Goal: Check status: Check status

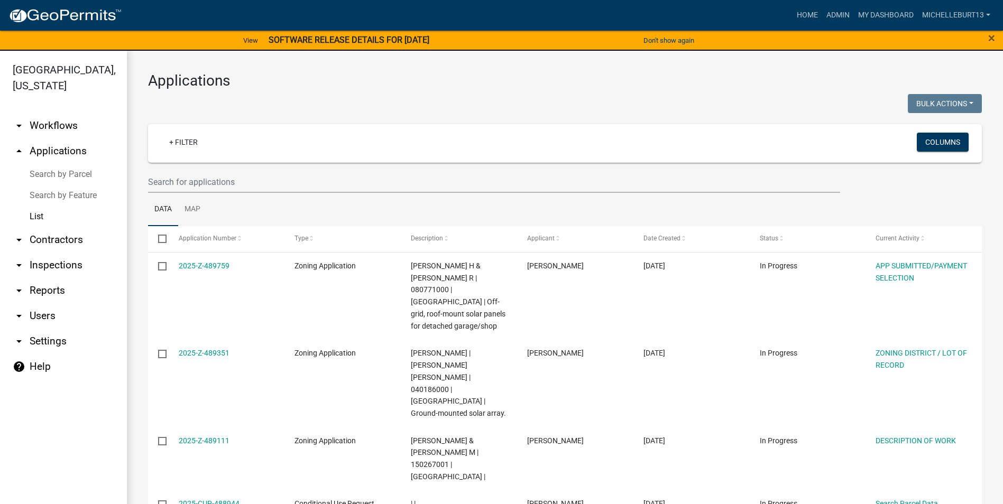
select select "3: 100"
click at [209, 179] on input "text" at bounding box center [494, 182] width 692 height 22
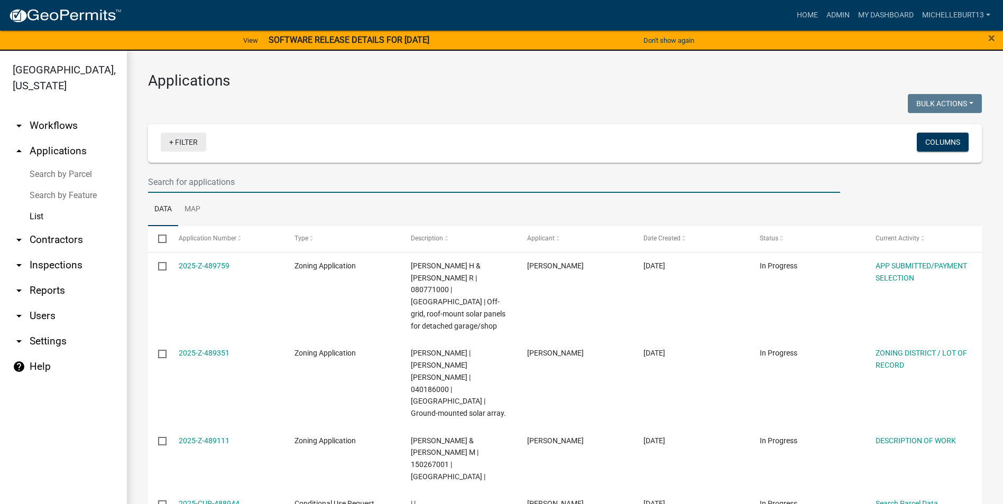
click at [191, 138] on link "+ Filter" at bounding box center [183, 142] width 45 height 19
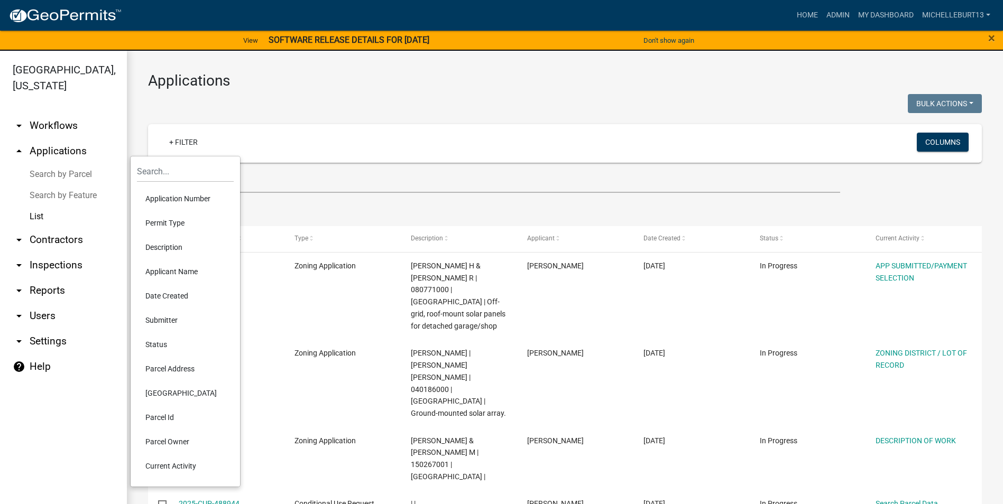
click at [171, 219] on li "Permit Type" at bounding box center [185, 223] width 97 height 24
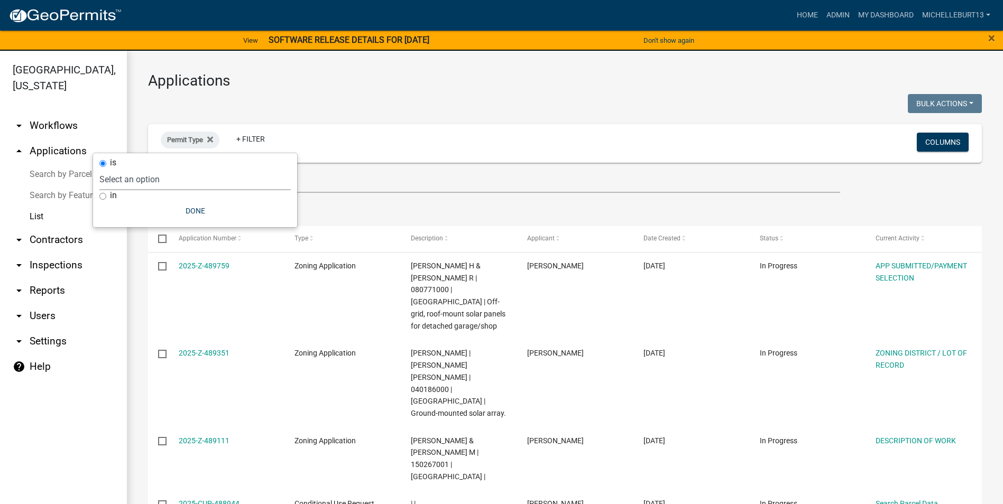
click at [186, 182] on select "Select an option 911 Address Assignment Building Contractor (Registration) Buil…" at bounding box center [194, 180] width 191 height 22
select select "bc324cb9-e0e9-4a62-a498-83b9cdb5bb02"
click at [141, 169] on select "Select an option 911 Address Assignment Building Contractor (Registration) Buil…" at bounding box center [194, 180] width 191 height 22
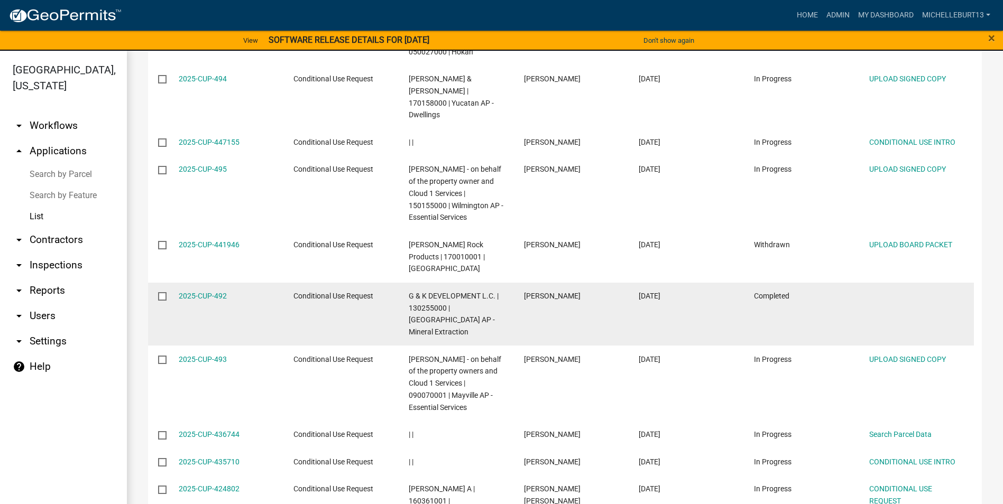
scroll to position [370, 0]
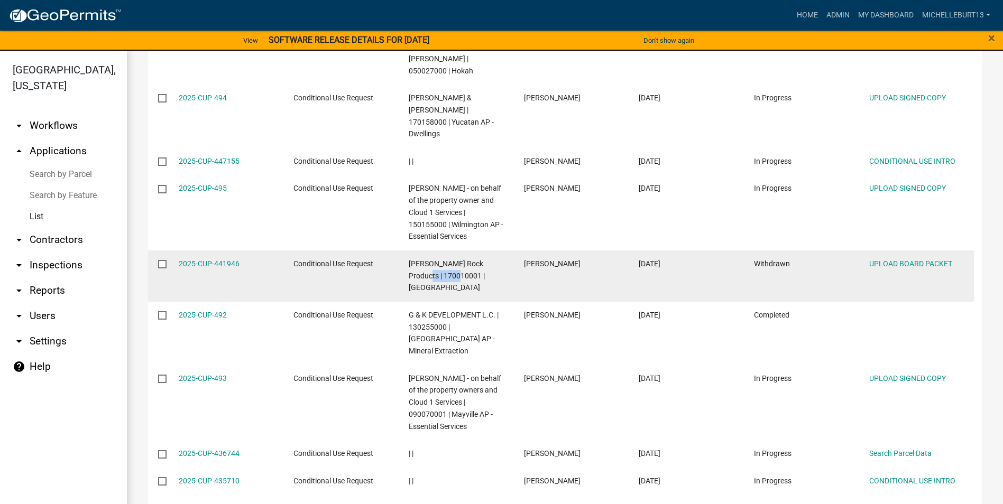
drag, startPoint x: 446, startPoint y: 240, endPoint x: 410, endPoint y: 240, distance: 35.4
click at [410, 260] on span "[PERSON_NAME] Rock Products | 170010001 | [GEOGRAPHIC_DATA]" at bounding box center [447, 276] width 76 height 33
copy span "170010001"
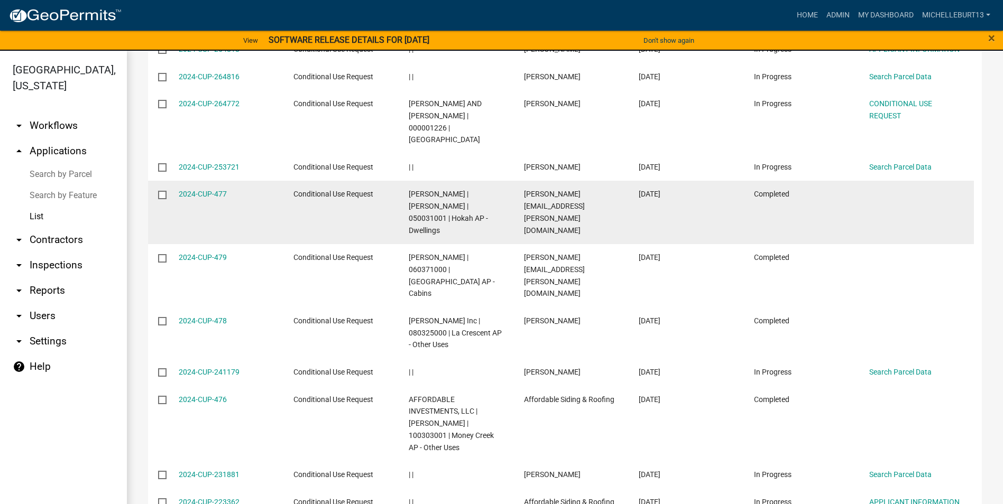
scroll to position [2062, 0]
